Goal: Task Accomplishment & Management: Manage account settings

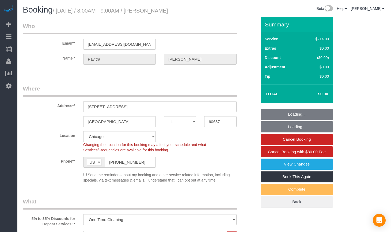
select select "IL"
select select "512"
select select "2"
select select "5"
select select "string:cash"
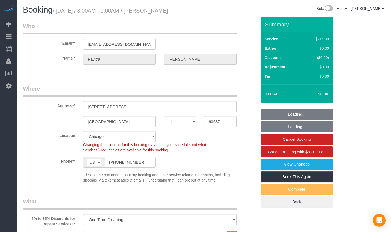
select select "spot1"
select select "number:1"
select select "number:67"
select select "number:139"
select select "number:106"
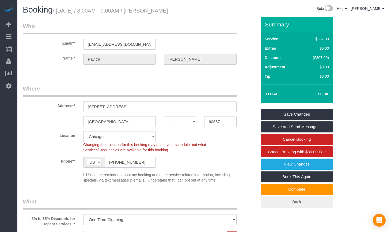
drag, startPoint x: 130, startPoint y: 165, endPoint x: 112, endPoint y: 165, distance: 17.4
click at [112, 165] on input "[PHONE_NUMBER]" at bounding box center [130, 162] width 51 height 11
